Goal: Use online tool/utility: Utilize a website feature to perform a specific function

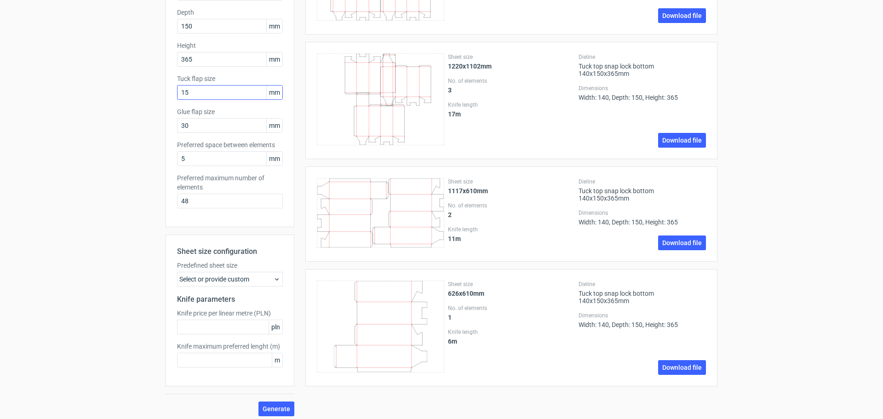
scroll to position [46, 0]
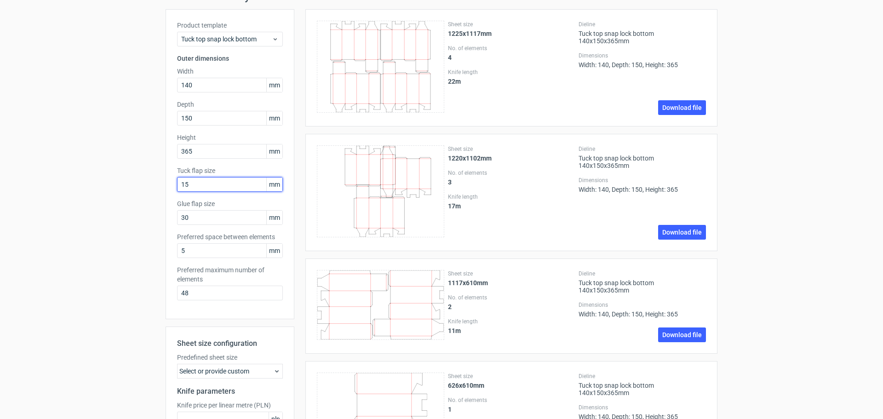
drag, startPoint x: 222, startPoint y: 188, endPoint x: 132, endPoint y: 172, distance: 91.6
click at [132, 172] on div "Generate new layout Product template Tuck top snap lock bottom Outer dimensions…" at bounding box center [441, 249] width 883 height 532
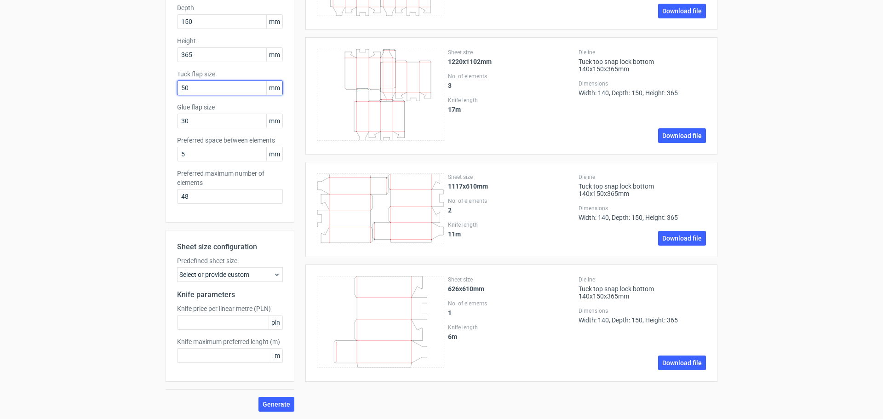
scroll to position [0, 0]
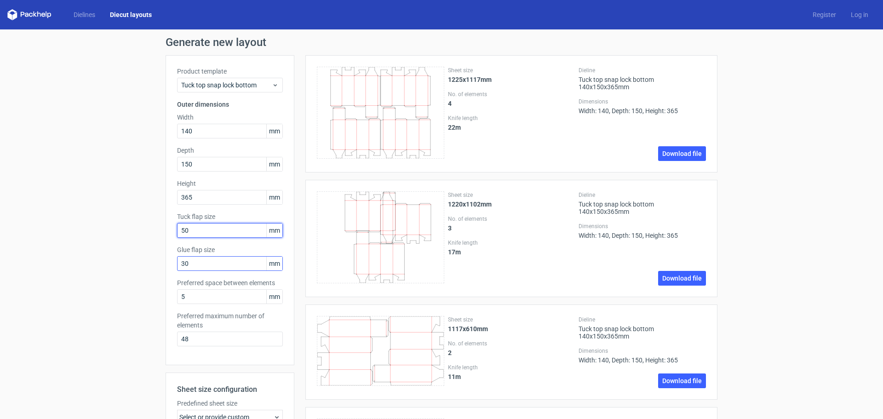
type input "50"
click at [235, 265] on input "30" at bounding box center [230, 263] width 106 height 15
click at [91, 12] on link "Dielines" at bounding box center [84, 14] width 36 height 9
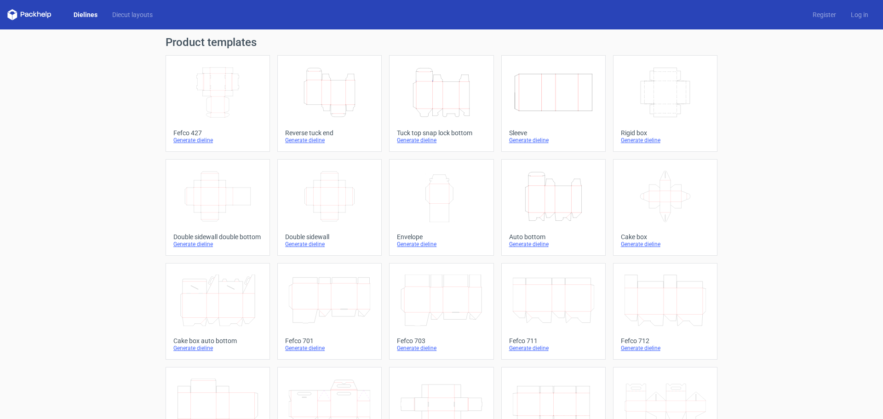
click at [447, 120] on div "Height Depth Width" at bounding box center [441, 92] width 89 height 59
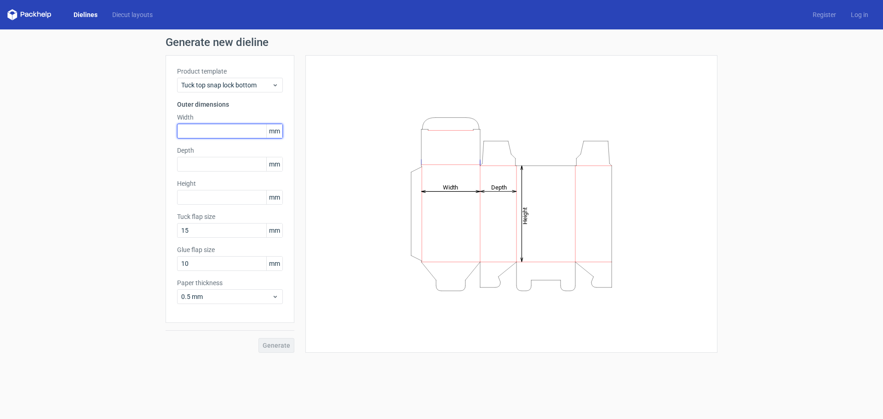
click at [244, 138] on input "text" at bounding box center [230, 131] width 106 height 15
type input "140"
type input "150"
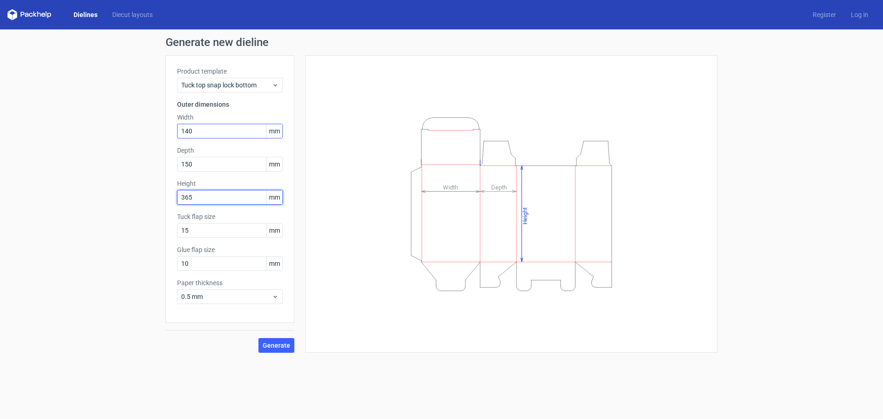
type input "365"
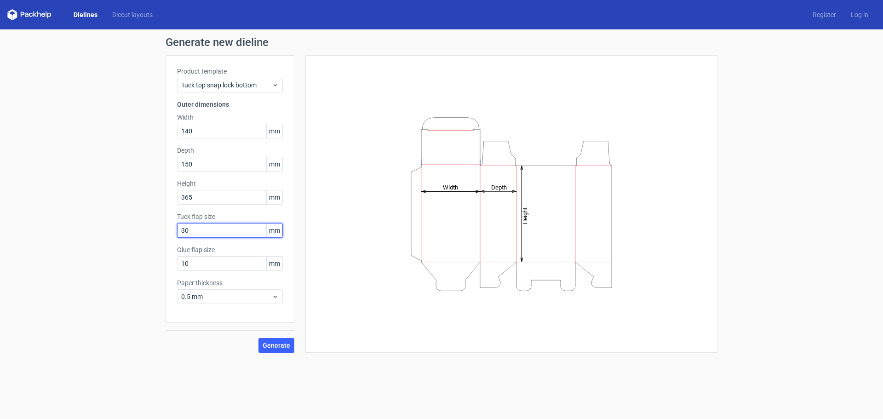
drag, startPoint x: 224, startPoint y: 227, endPoint x: 79, endPoint y: 223, distance: 145.4
click at [79, 223] on div "Generate new dieline Product template Tuck top snap lock bottom Outer dimension…" at bounding box center [441, 194] width 883 height 331
type input "50"
type input "30"
click at [222, 294] on span "0.5 mm" at bounding box center [226, 296] width 91 height 9
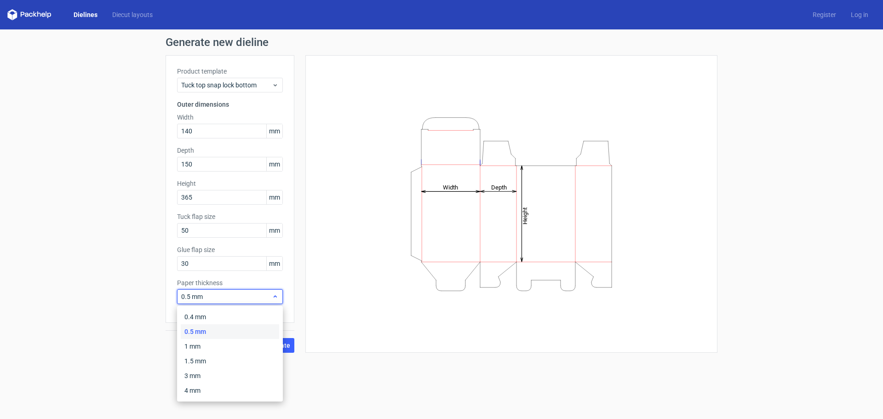
click at [222, 294] on span "0.5 mm" at bounding box center [226, 296] width 91 height 9
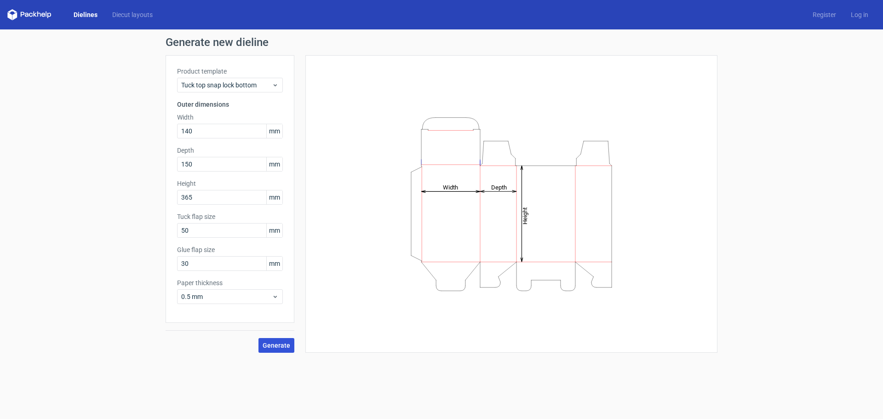
click at [287, 348] on span "Generate" at bounding box center [277, 345] width 28 height 6
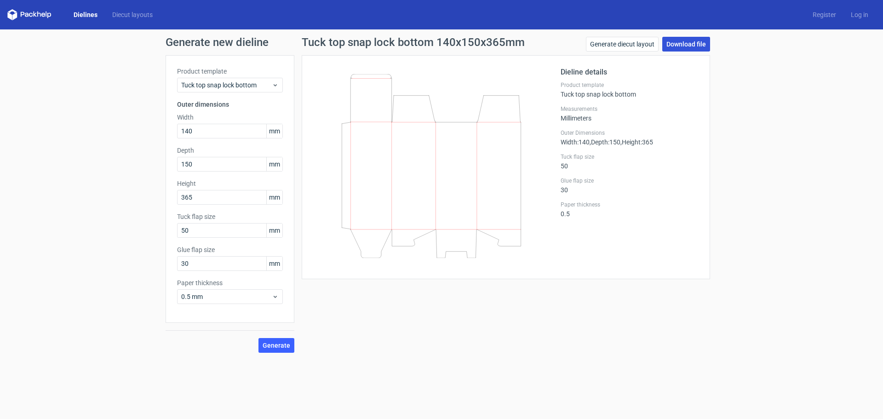
click at [683, 42] on link "Download file" at bounding box center [686, 44] width 48 height 15
click at [883, 102] on div "Generate new dieline Product template Tuck top snap lock bottom Outer dimension…" at bounding box center [441, 194] width 883 height 331
click at [637, 41] on link "Generate diecut layout" at bounding box center [622, 44] width 73 height 15
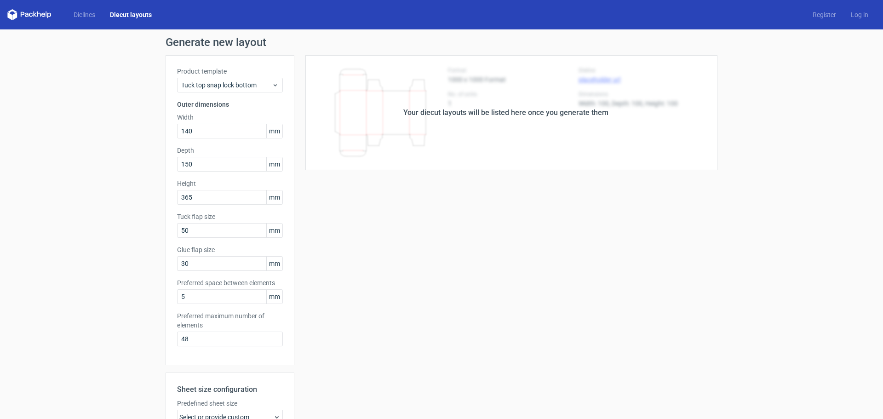
click at [366, 136] on div "Your diecut layouts will be listed here once you generate them" at bounding box center [505, 112] width 423 height 115
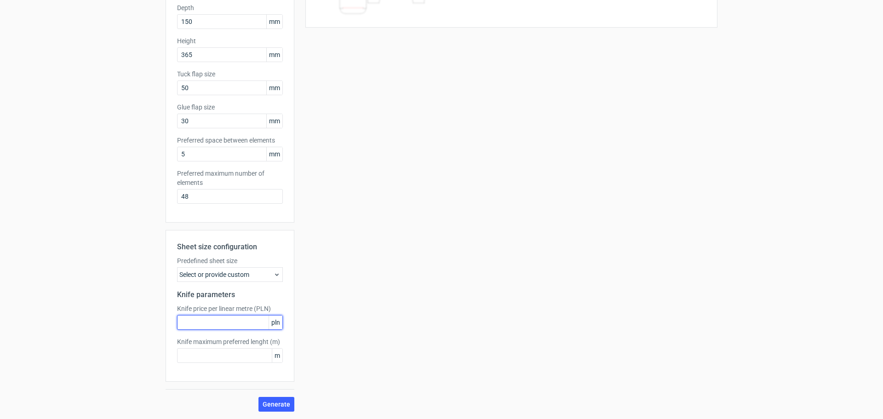
click at [263, 323] on input "text" at bounding box center [230, 322] width 106 height 15
click at [279, 403] on span "Generate" at bounding box center [277, 404] width 28 height 6
click at [239, 273] on div "Select or provide custom" at bounding box center [230, 274] width 106 height 15
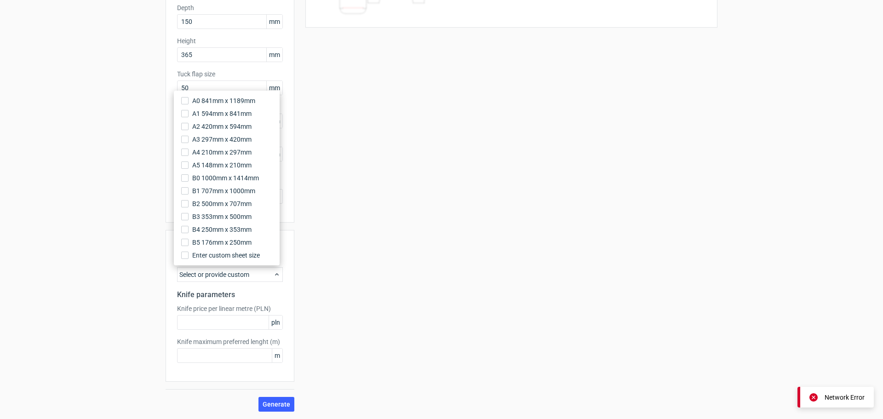
click at [445, 158] on div "Your diecut layouts will be listed here once you generate them Height Depth Wid…" at bounding box center [505, 162] width 423 height 499
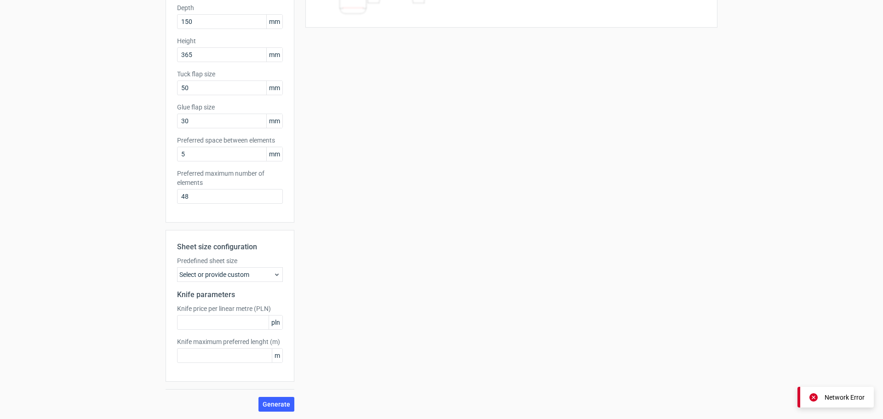
click at [242, 330] on div "Sheet size configuration Predefined sheet size Select or provide custom Knife p…" at bounding box center [230, 306] width 129 height 152
click at [258, 321] on input "text" at bounding box center [230, 322] width 106 height 15
type input "3"
click at [287, 407] on button "Generate" at bounding box center [276, 404] width 36 height 15
drag, startPoint x: 443, startPoint y: 272, endPoint x: 336, endPoint y: 31, distance: 263.9
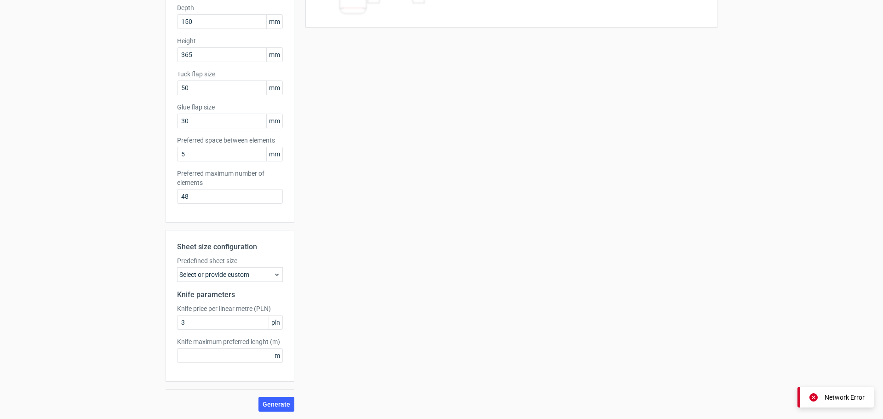
click at [443, 268] on div "Your diecut layouts will be listed here once you generate them Height Depth Wid…" at bounding box center [505, 162] width 423 height 499
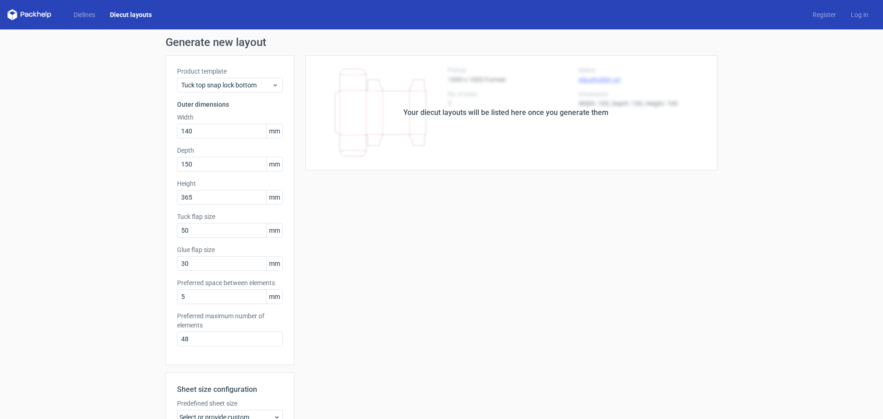
click at [529, 151] on div "Your diecut layouts will be listed here once you generate them" at bounding box center [505, 112] width 423 height 115
click at [522, 115] on div "Your diecut layouts will be listed here once you generate them" at bounding box center [505, 112] width 205 height 11
